Goal: Navigation & Orientation: Find specific page/section

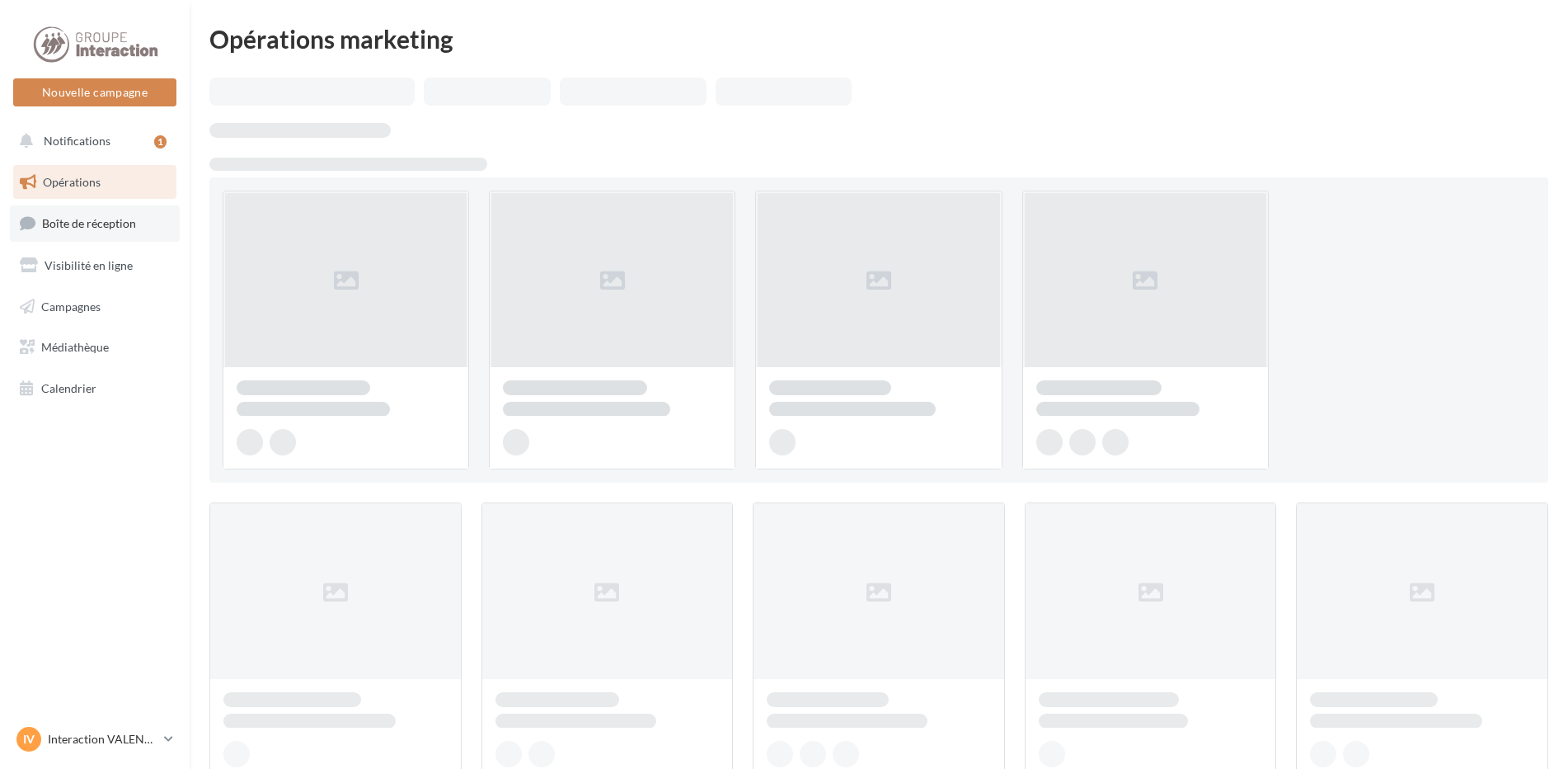
click at [119, 217] on span "Boîte de réception" at bounding box center [89, 223] width 94 height 14
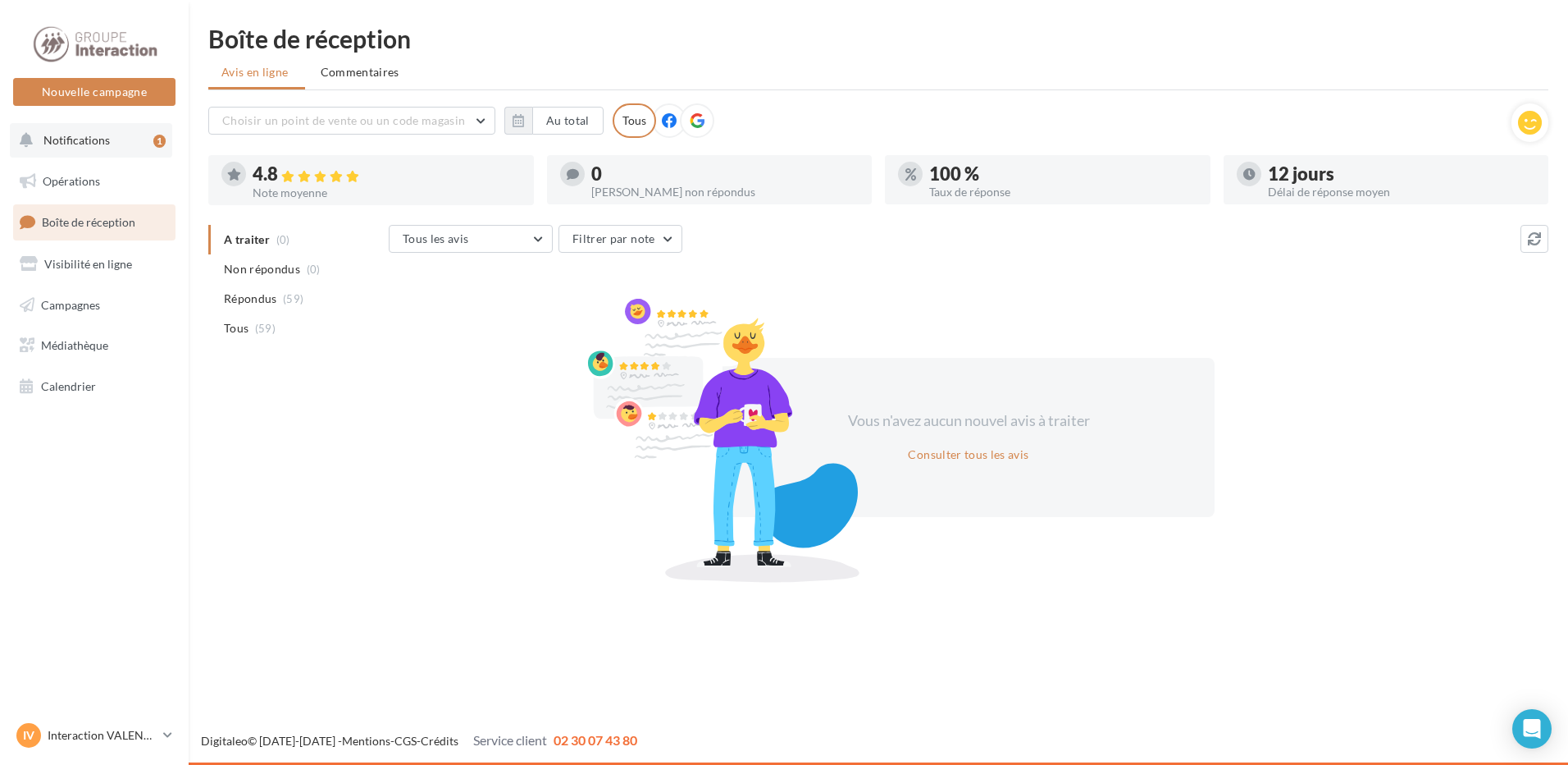
click at [122, 144] on button "Notifications 1" at bounding box center [91, 141] width 162 height 35
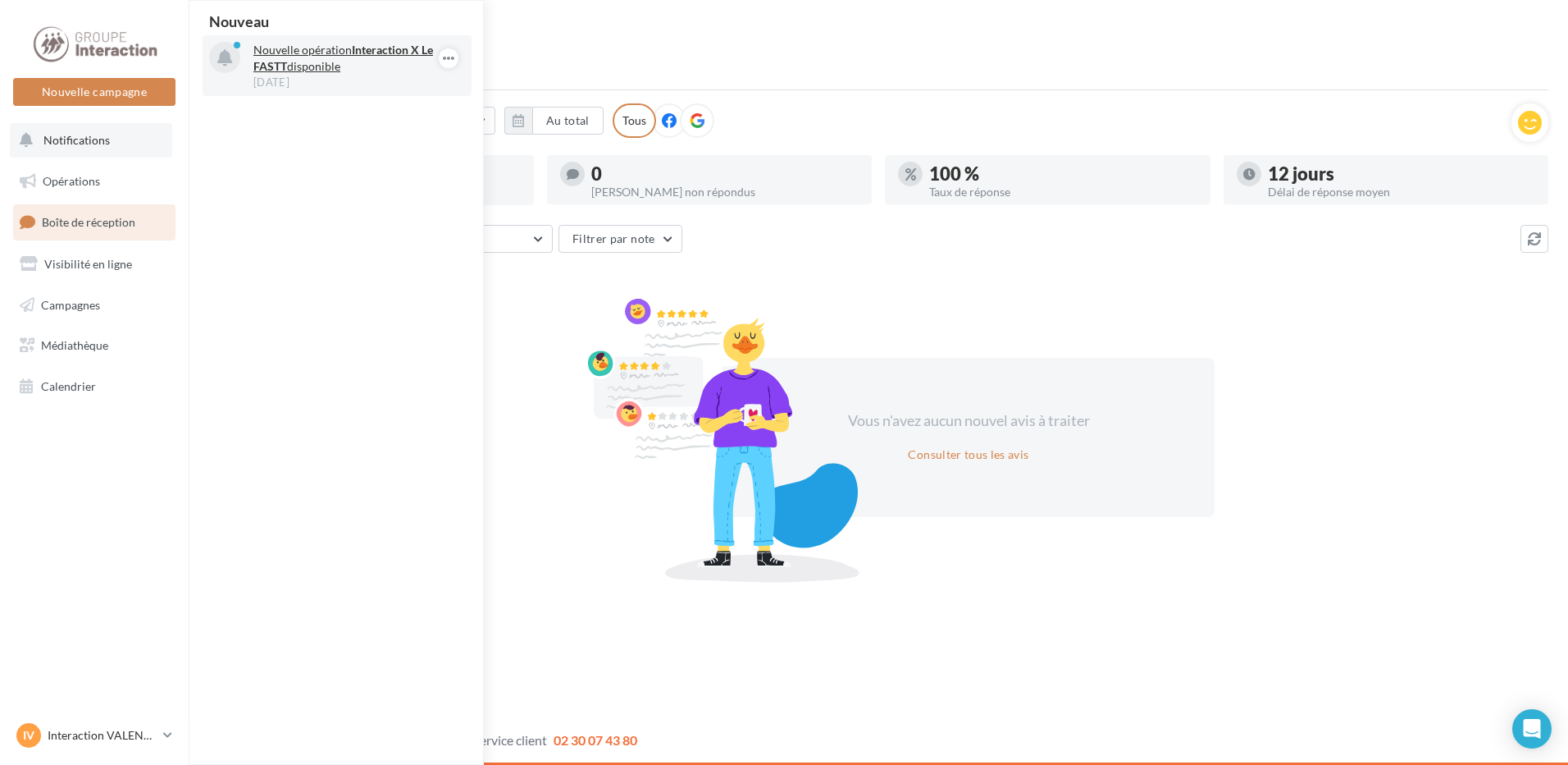
click at [360, 65] on p "Nouvelle opération Interaction X Le FASTT disponible" at bounding box center [349, 59] width 190 height 33
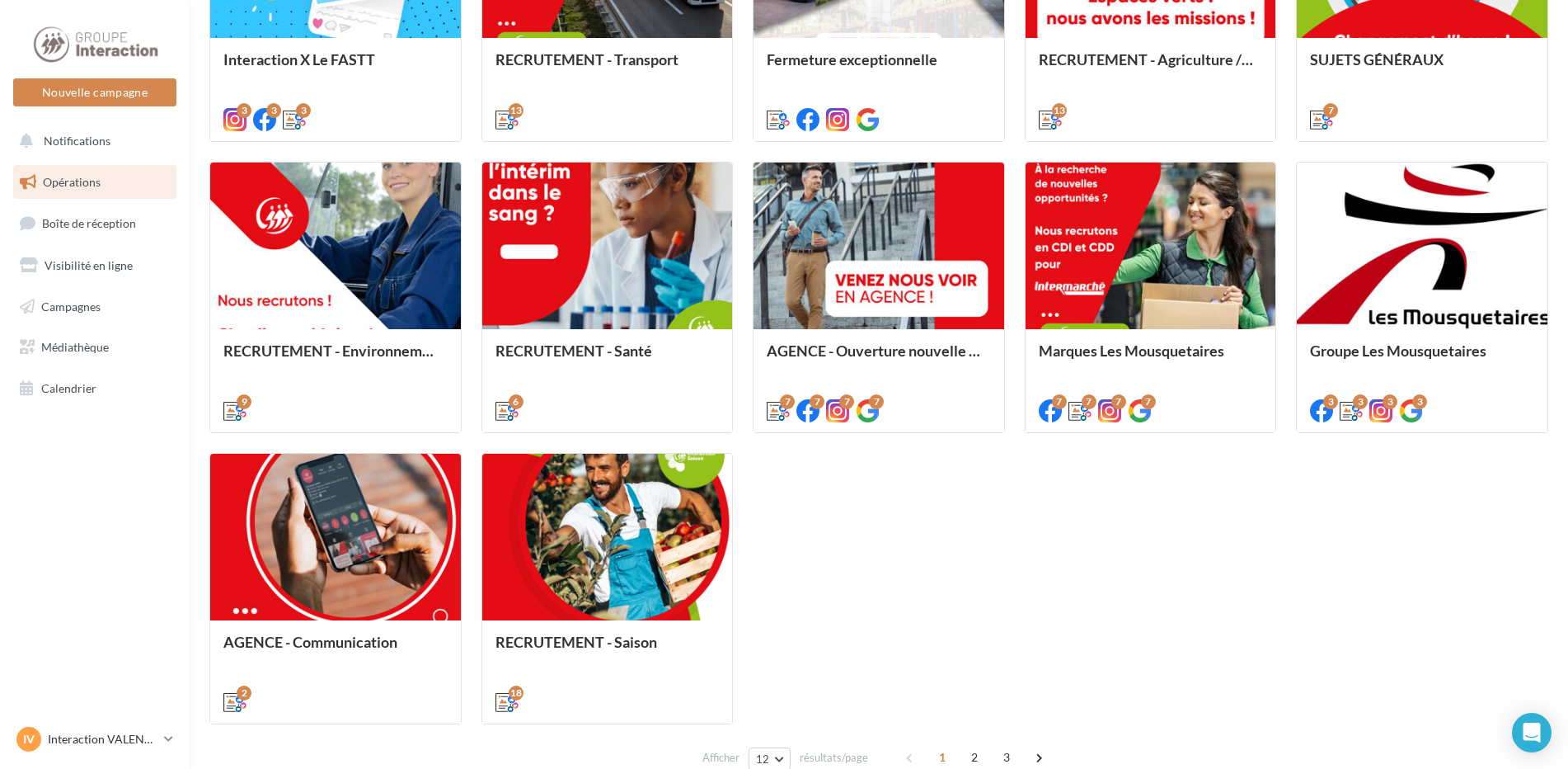
scroll to position [752, 0]
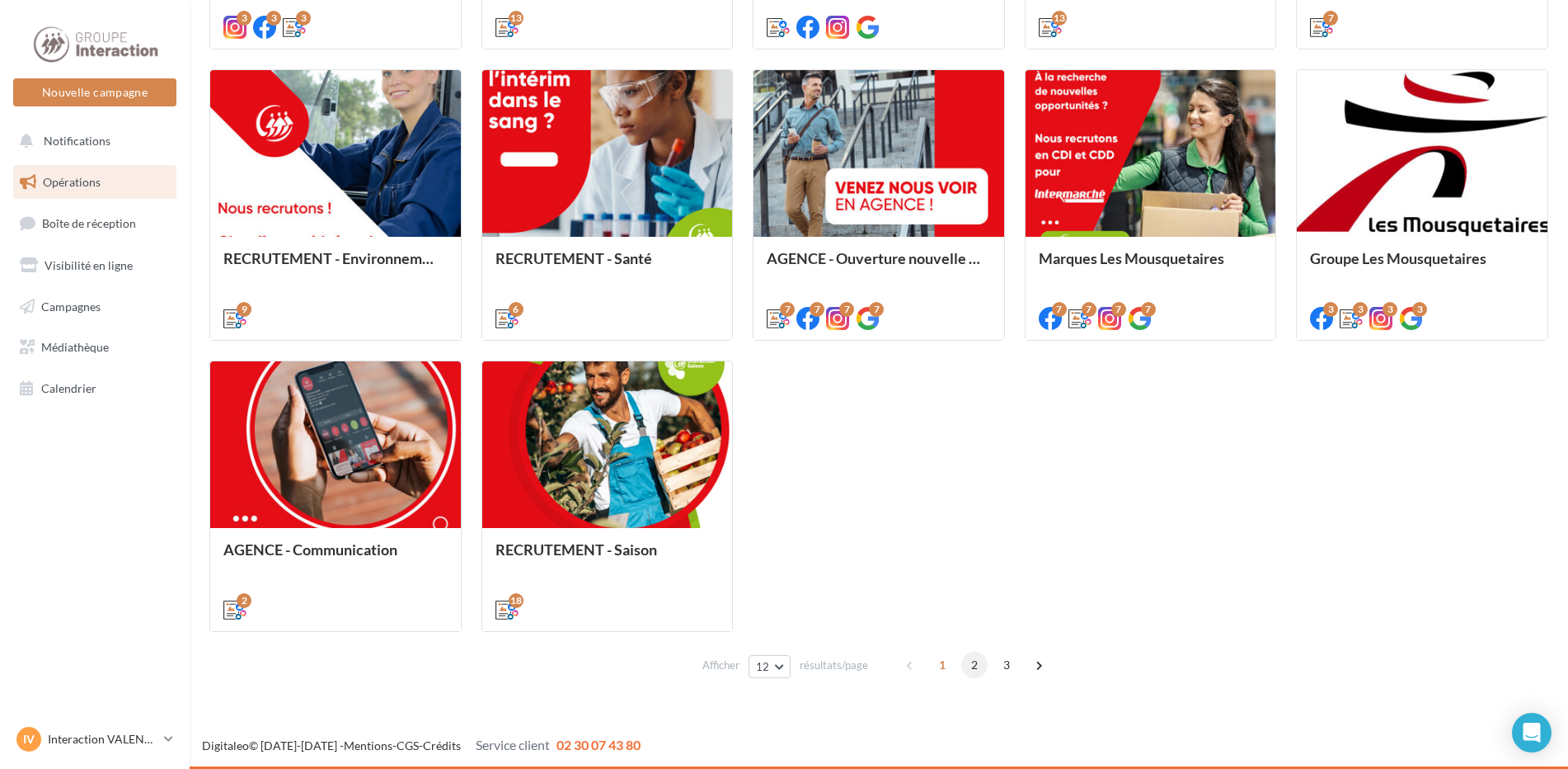
click at [976, 668] on span "2" at bounding box center [975, 665] width 27 height 27
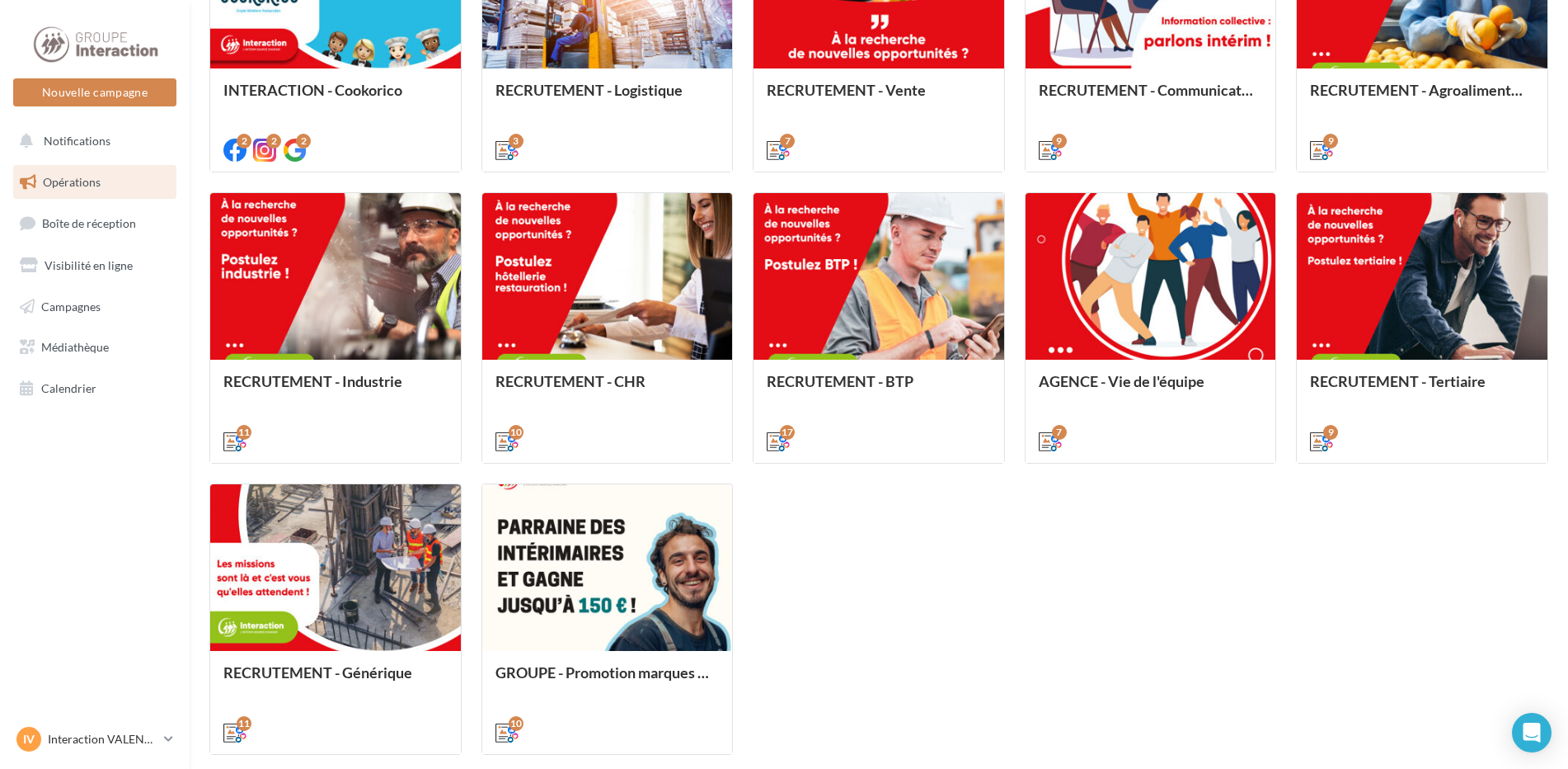
scroll to position [712, 0]
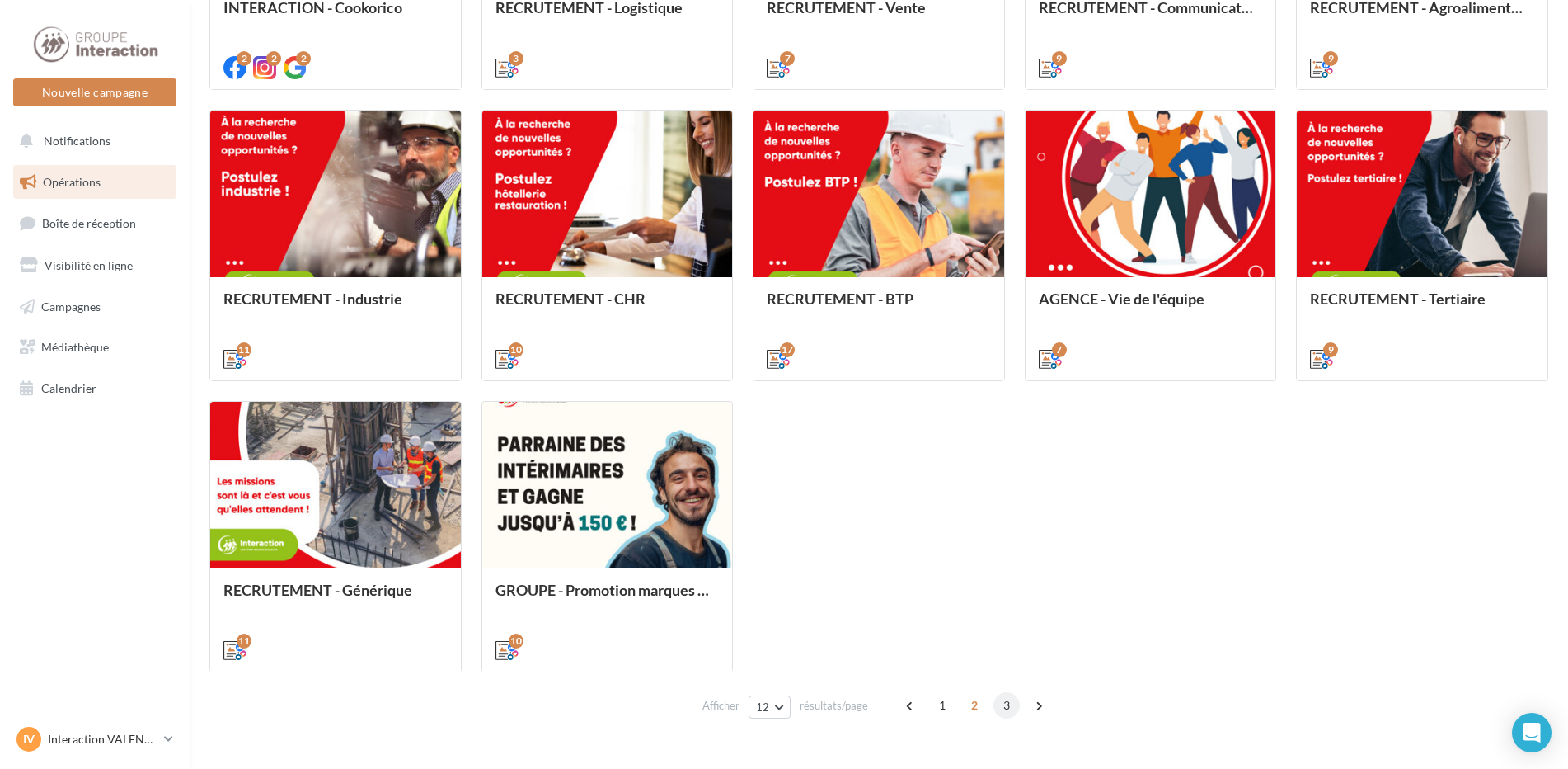
click at [1006, 701] on span "3" at bounding box center [1006, 705] width 27 height 27
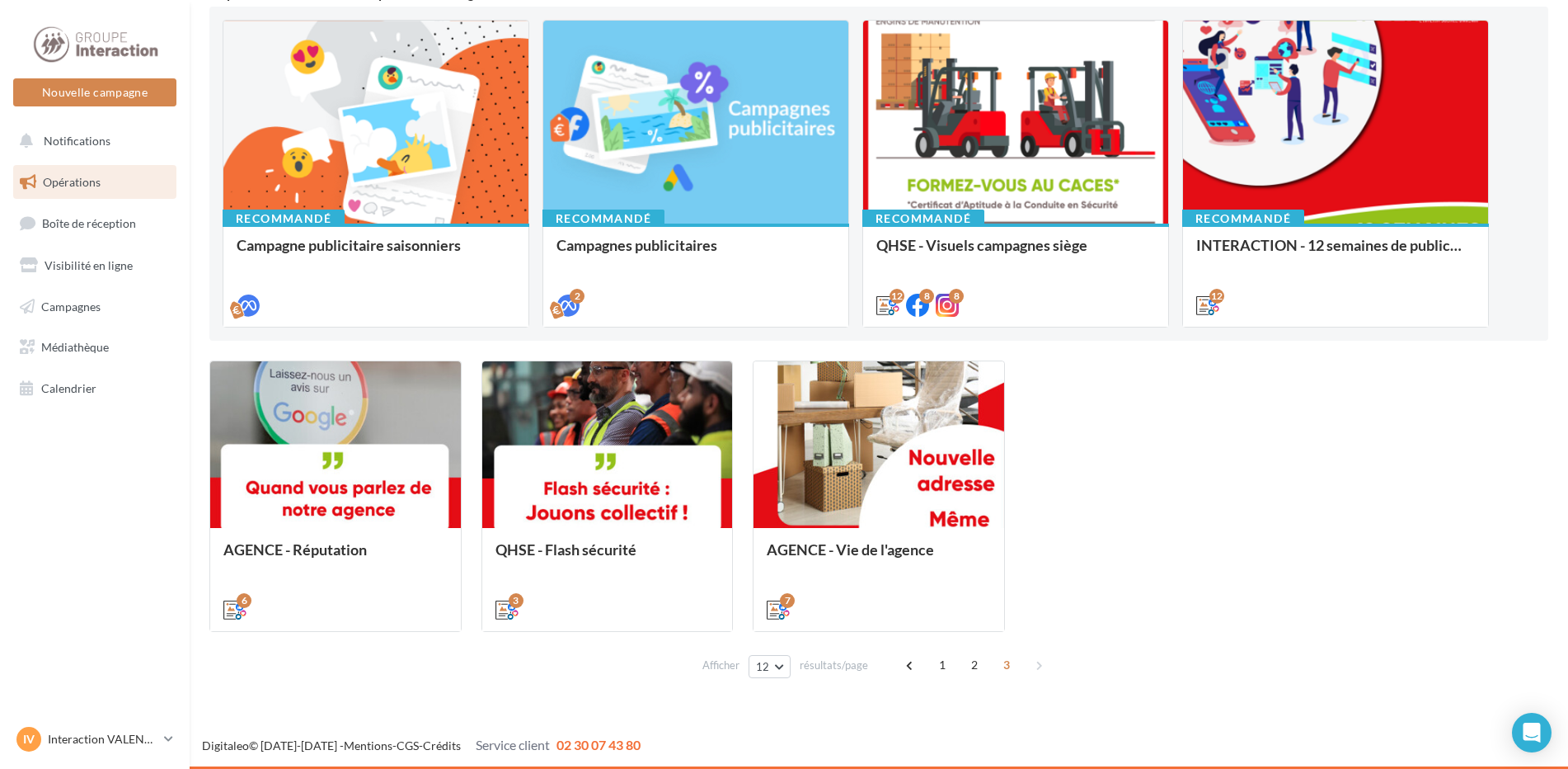
scroll to position [170, 0]
click at [979, 663] on span "2" at bounding box center [975, 665] width 27 height 27
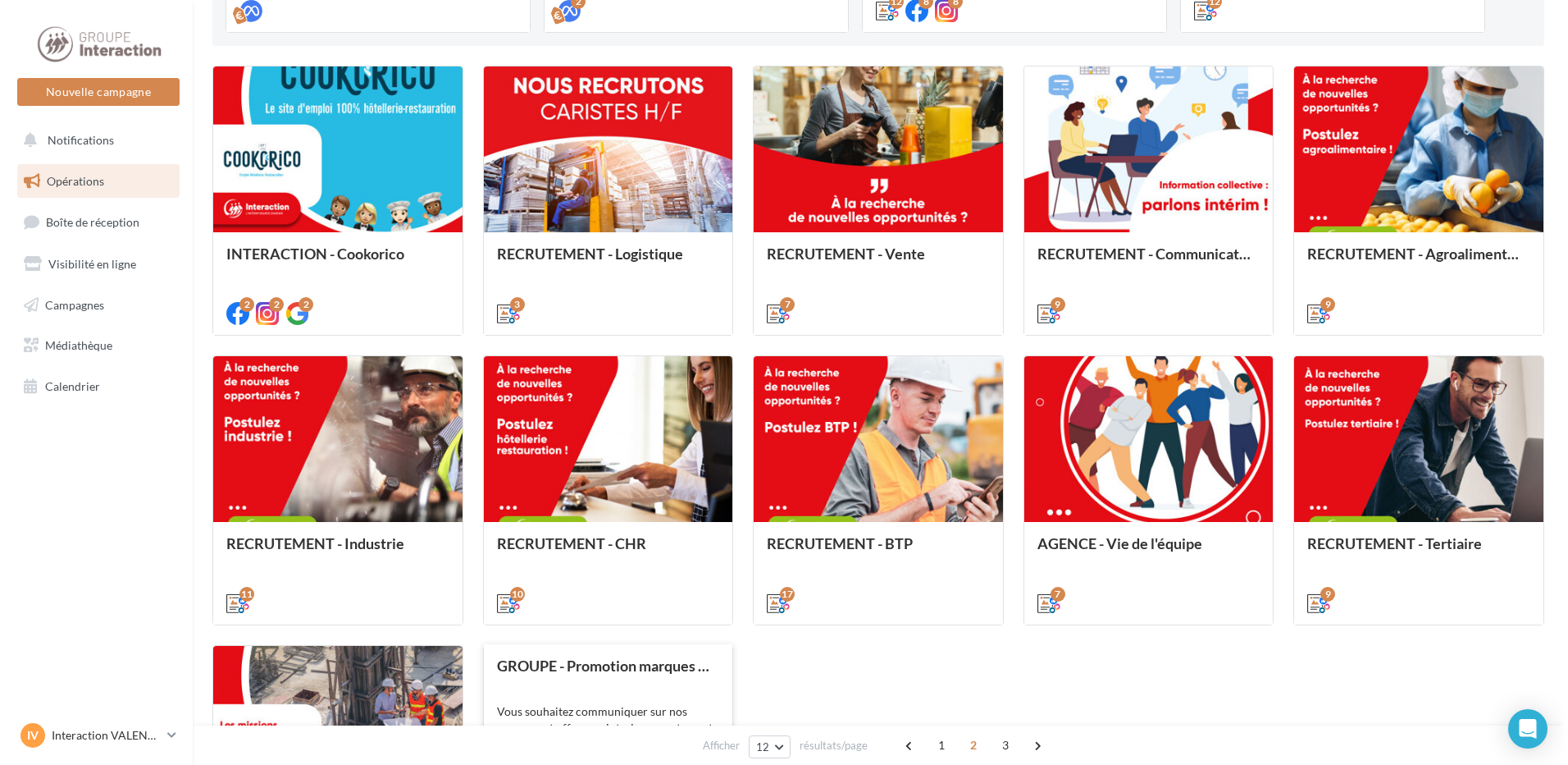
scroll to position [708, 0]
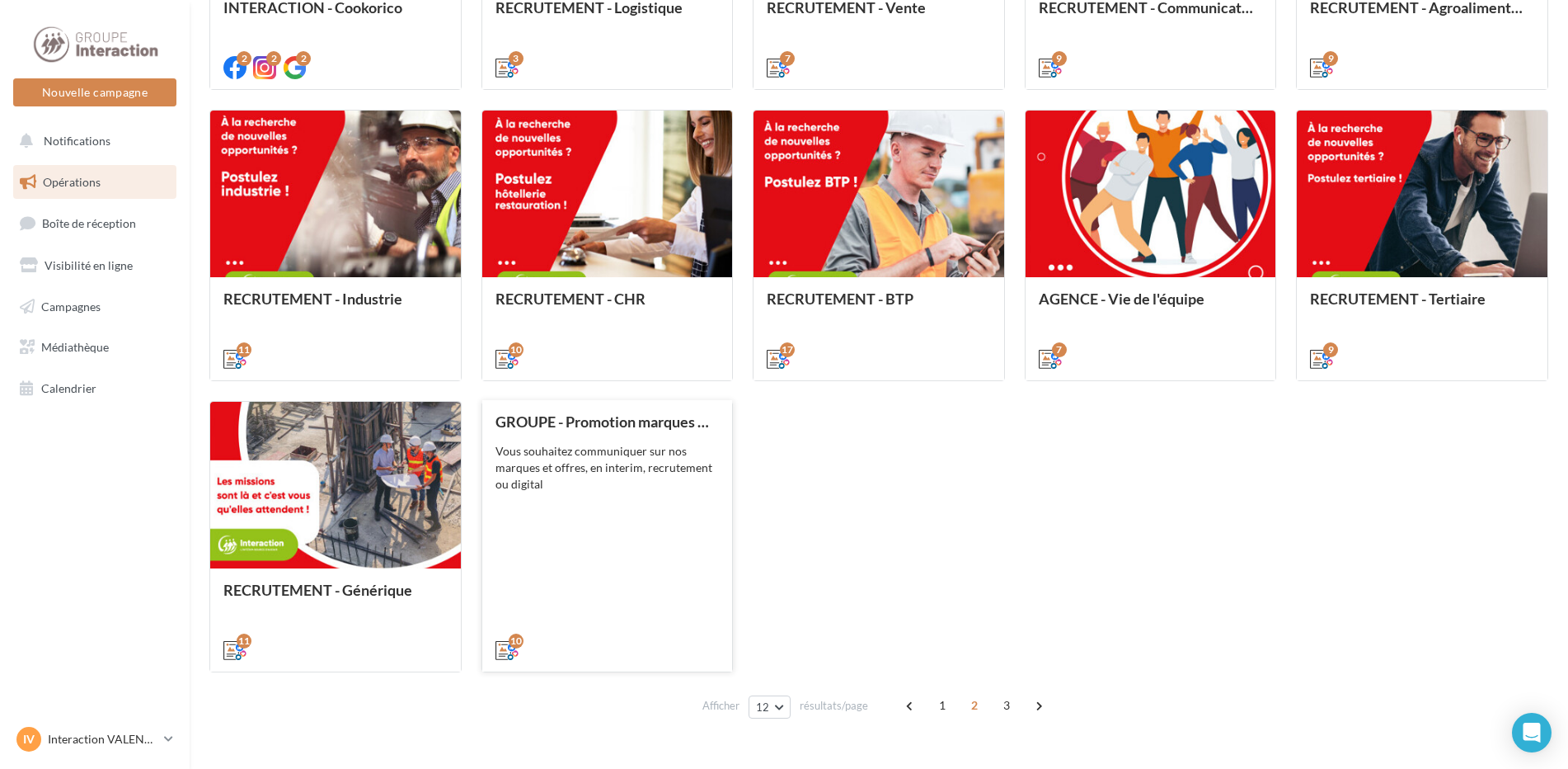
click at [649, 536] on div "GROUPE - Promotion marques et offres Vous souhaitez communiquer sur nos marques…" at bounding box center [607, 535] width 224 height 244
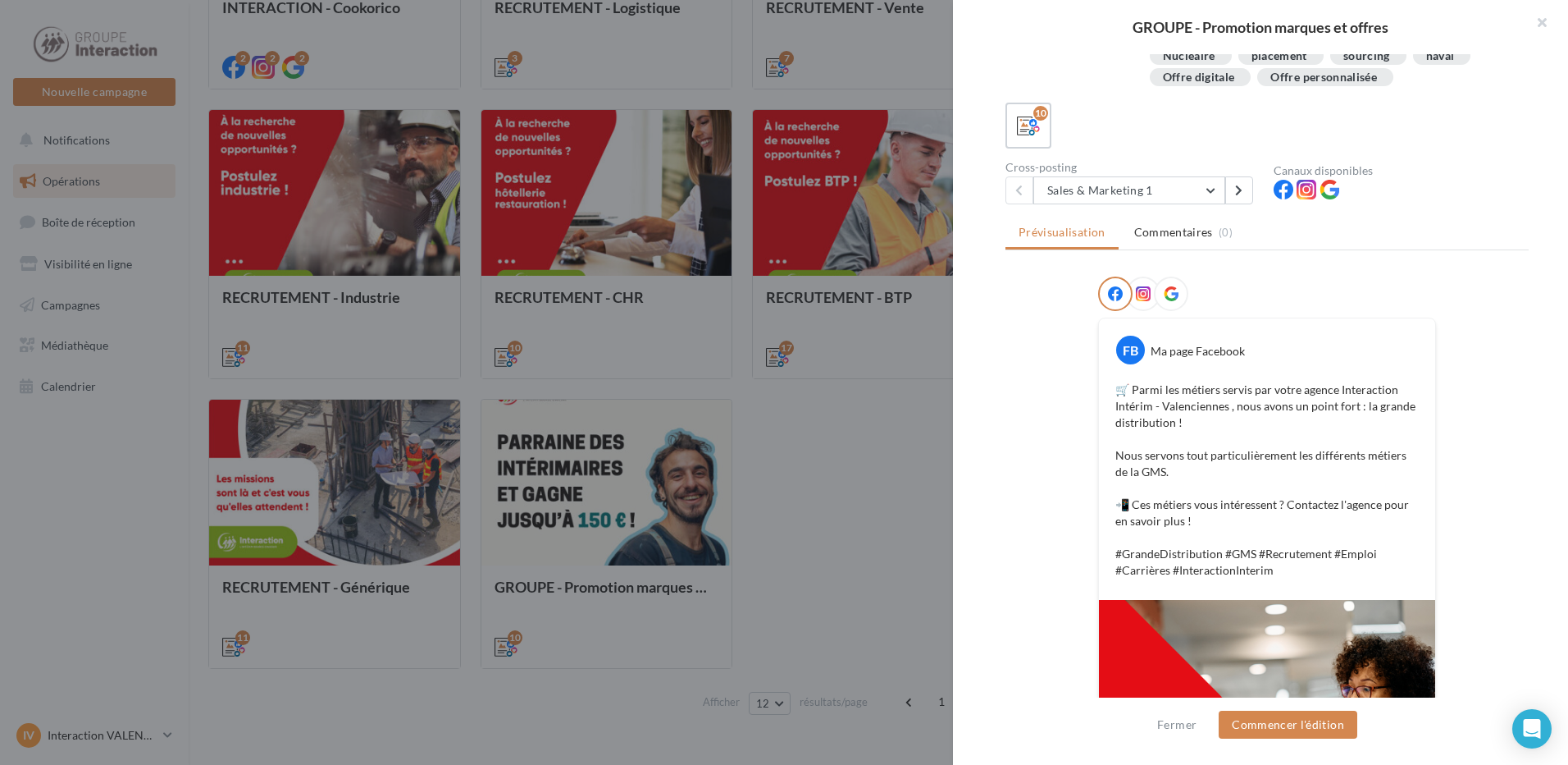
scroll to position [0, 0]
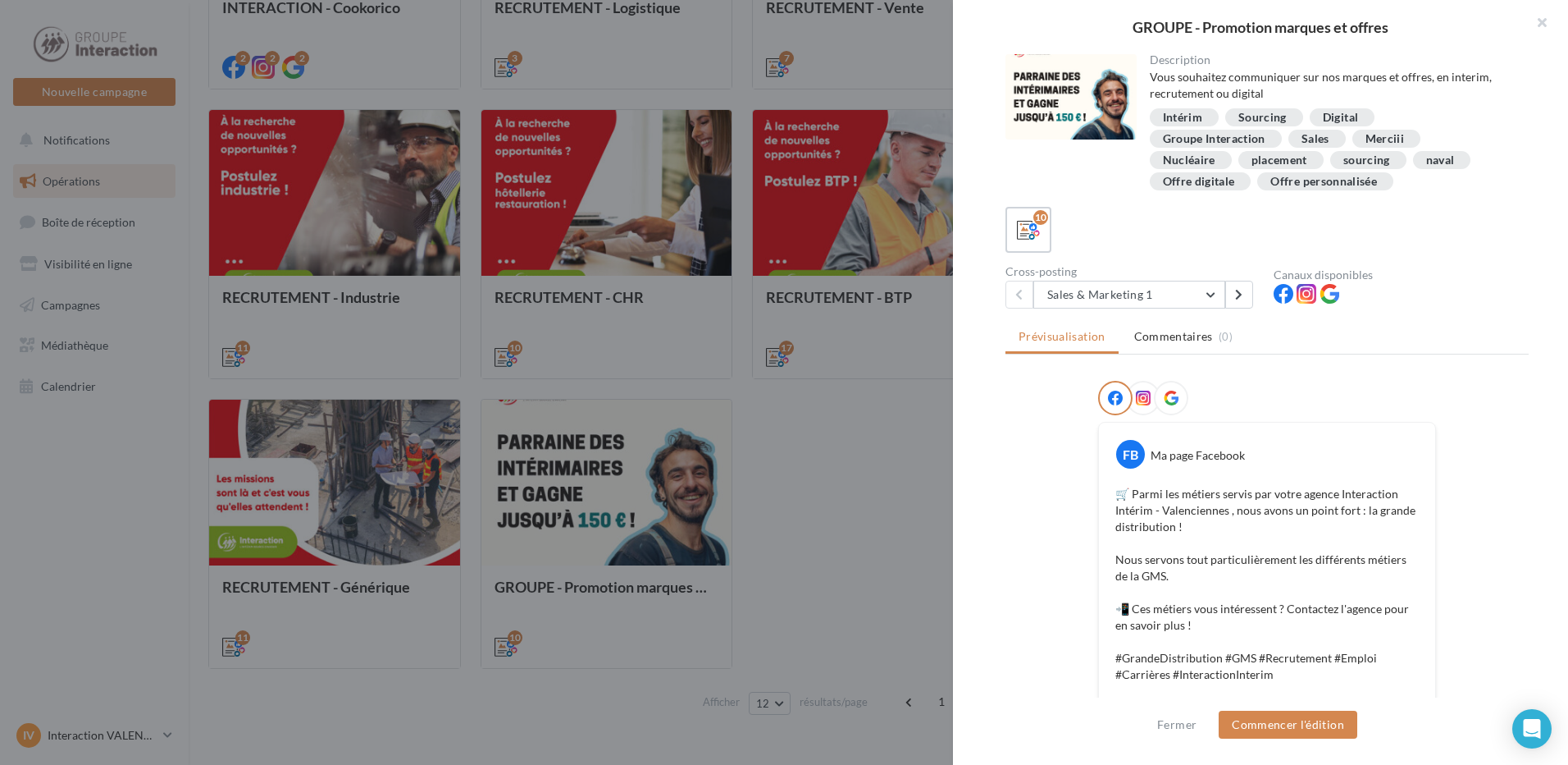
click at [583, 614] on div at bounding box center [784, 382] width 1568 height 765
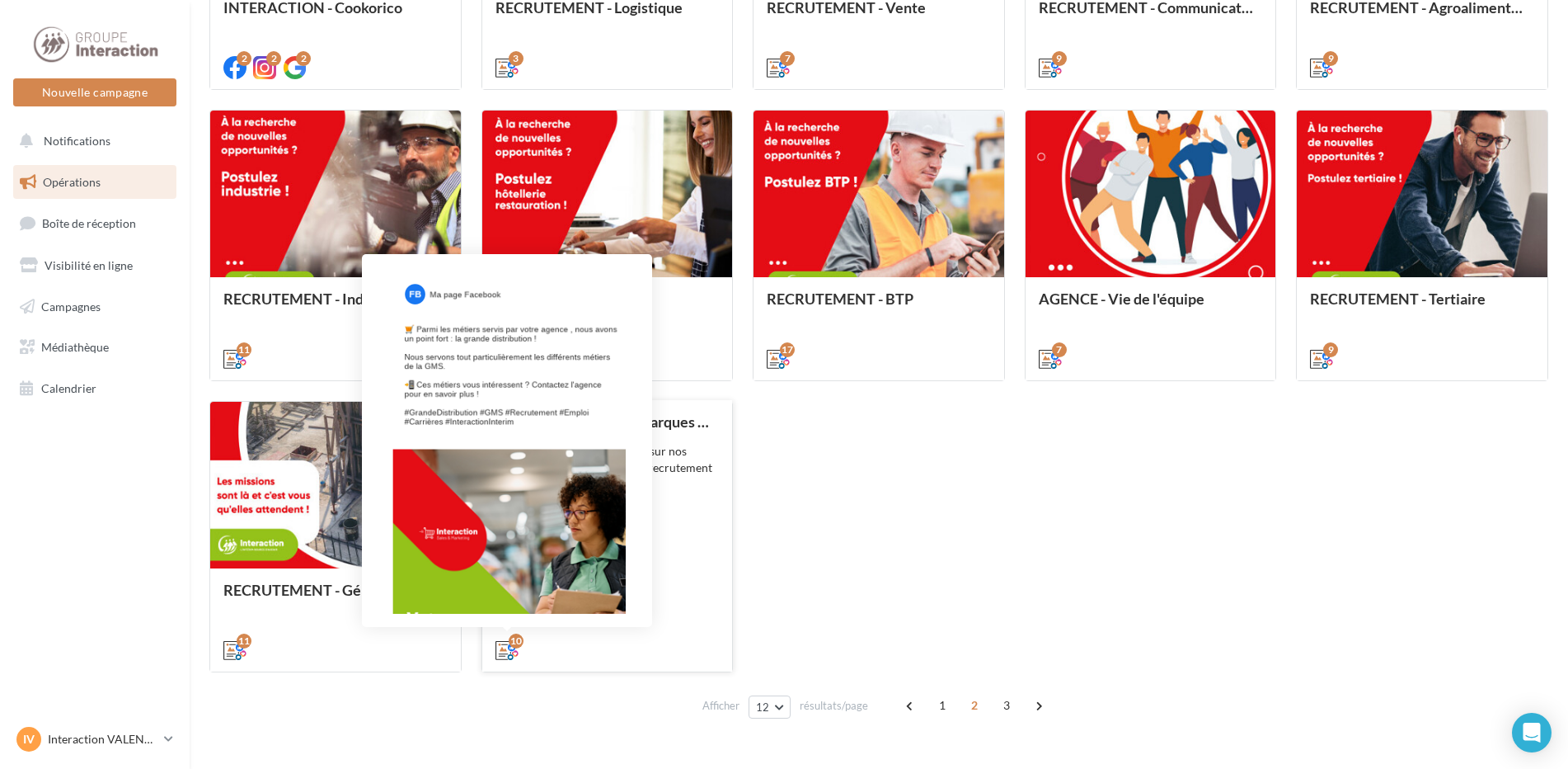
click at [518, 642] on div "10" at bounding box center [516, 641] width 15 height 15
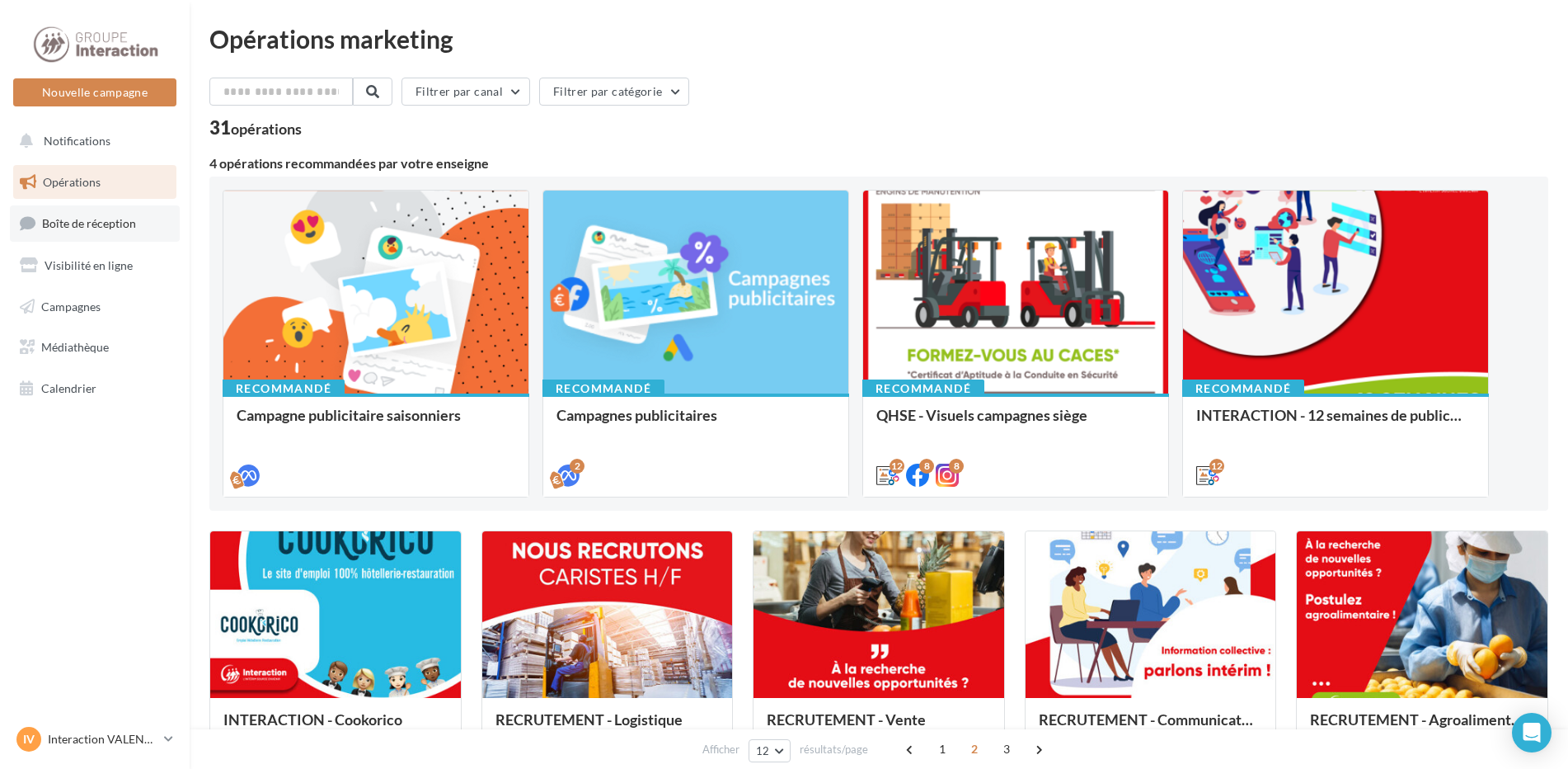
click at [130, 229] on span "Boîte de réception" at bounding box center [89, 223] width 94 height 14
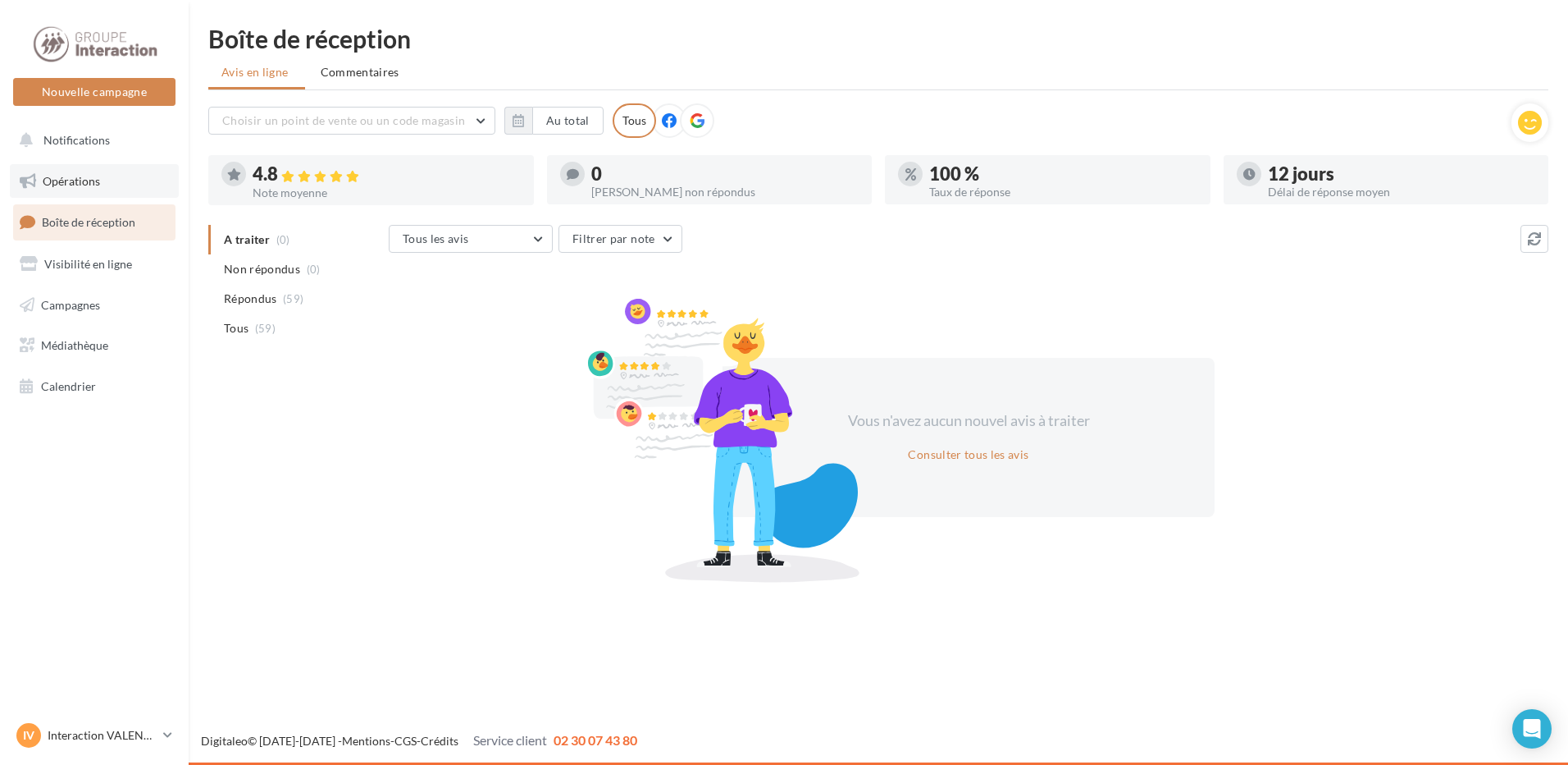
click at [106, 182] on link "Opérations" at bounding box center [94, 181] width 169 height 35
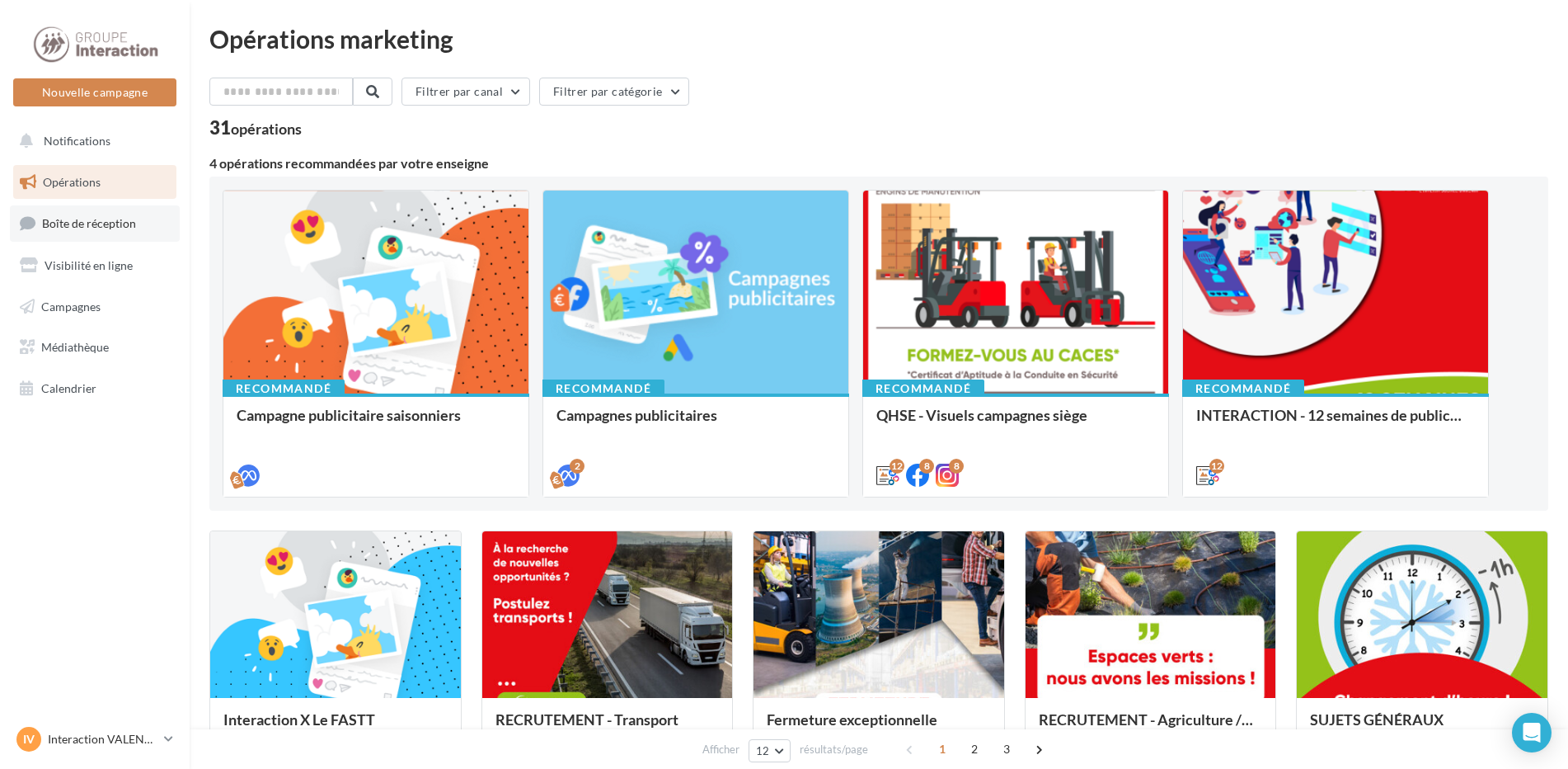
click at [125, 218] on span "Boîte de réception" at bounding box center [89, 223] width 94 height 14
